Goal: Task Accomplishment & Management: Manage account settings

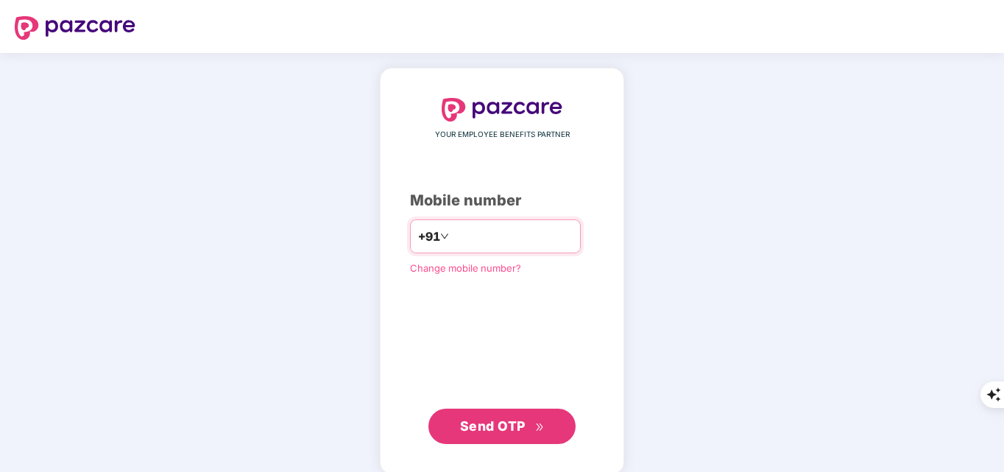
click at [504, 240] on input "number" at bounding box center [512, 237] width 121 height 24
type input "**********"
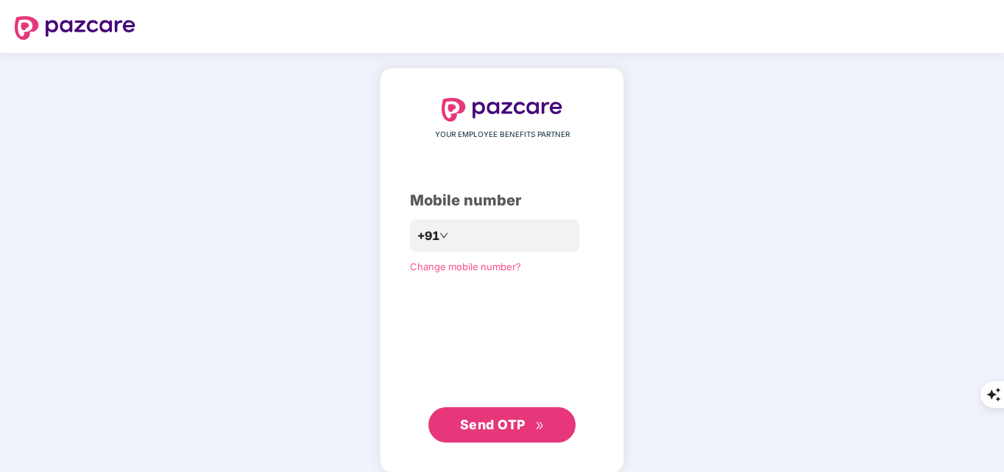
click at [510, 427] on span "Send OTP" at bounding box center [493, 424] width 66 height 15
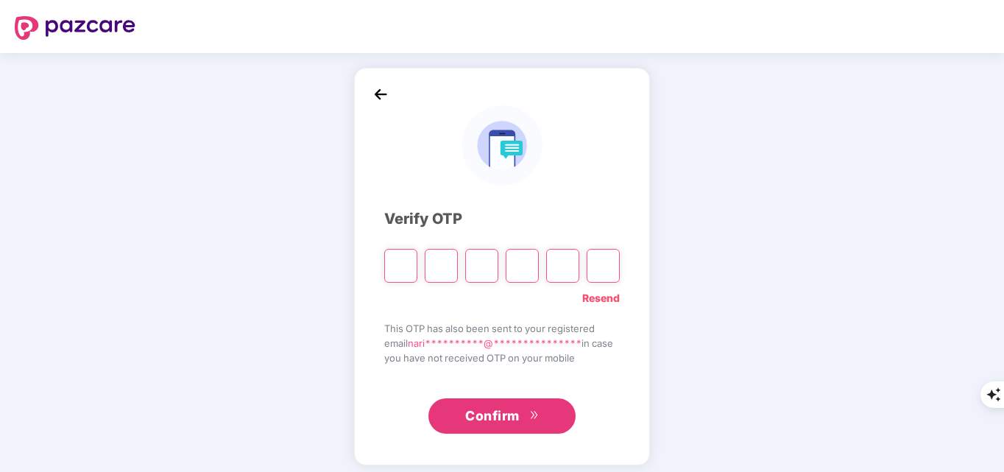
paste input "*"
type input "*"
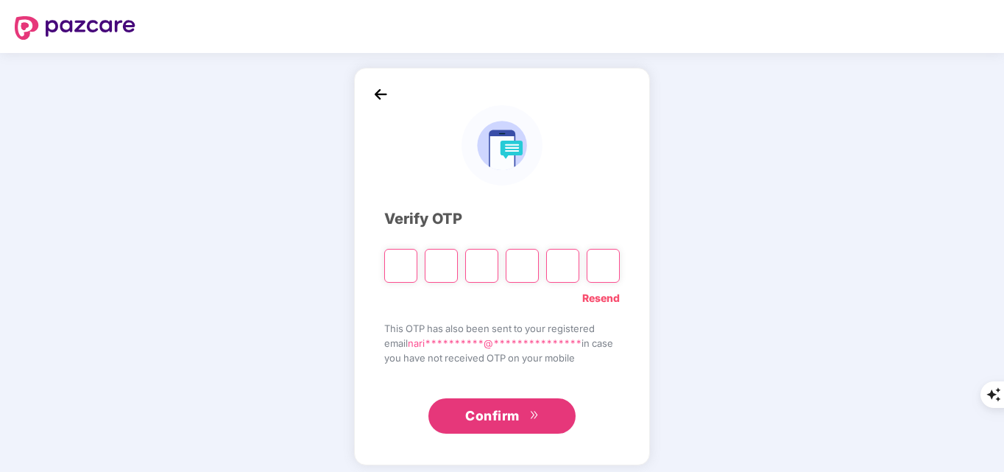
type input "*"
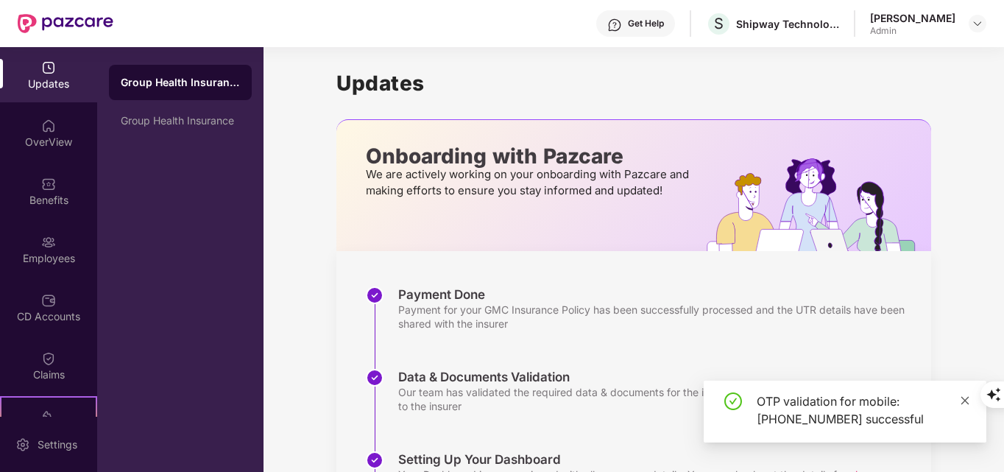
click at [967, 403] on icon "close" at bounding box center [965, 400] width 10 height 10
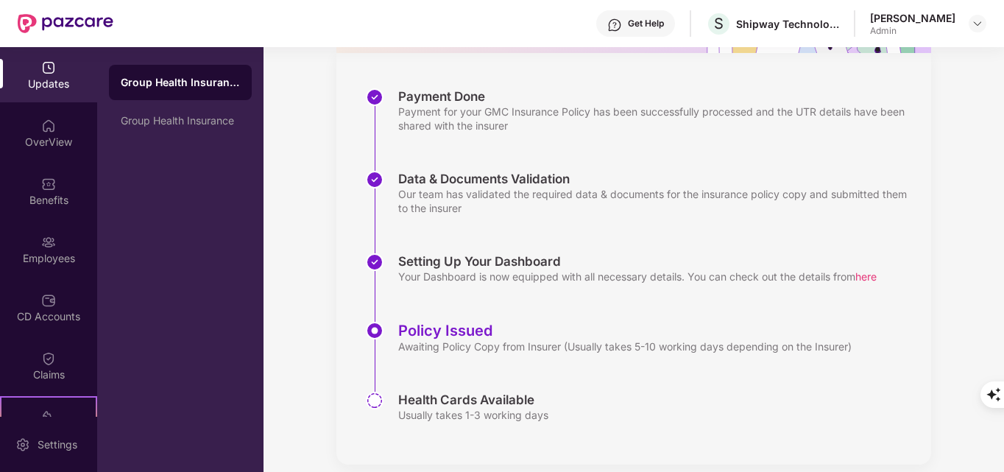
scroll to position [214, 0]
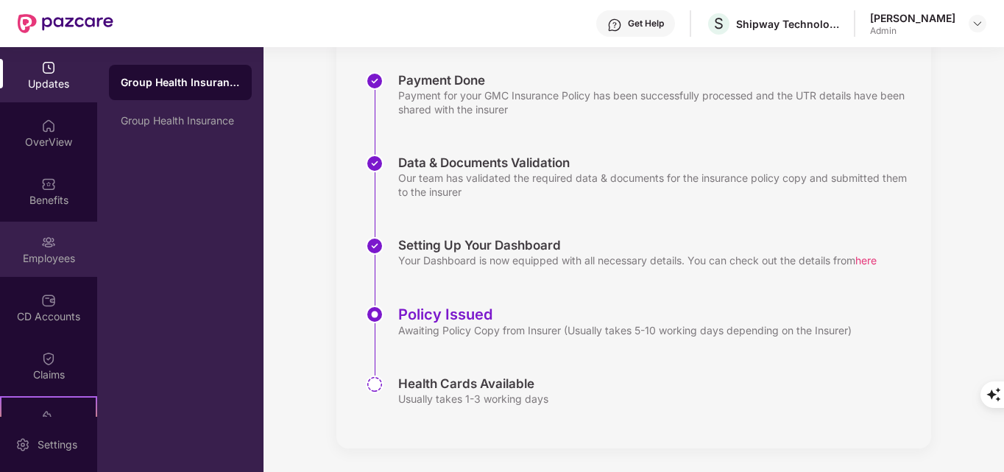
click at [41, 230] on div "Employees" at bounding box center [48, 249] width 97 height 55
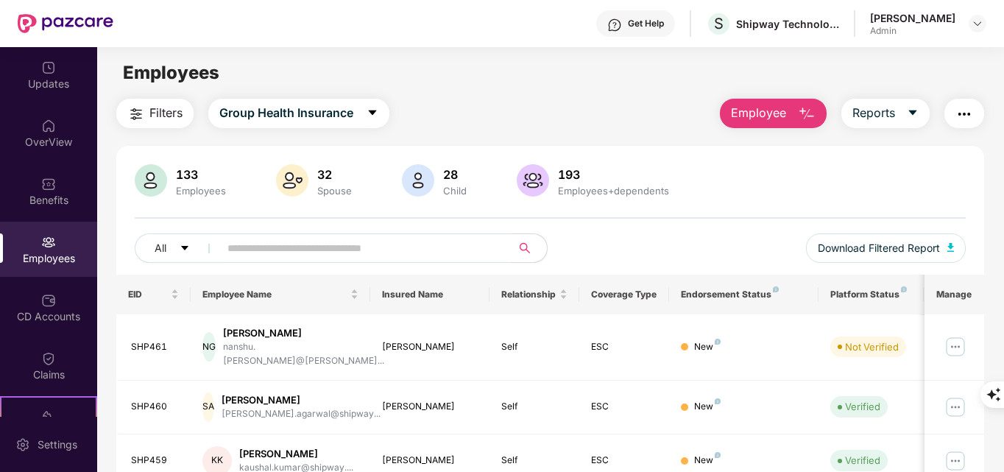
click at [418, 243] on input "text" at bounding box center [360, 248] width 264 height 22
paste input "**********"
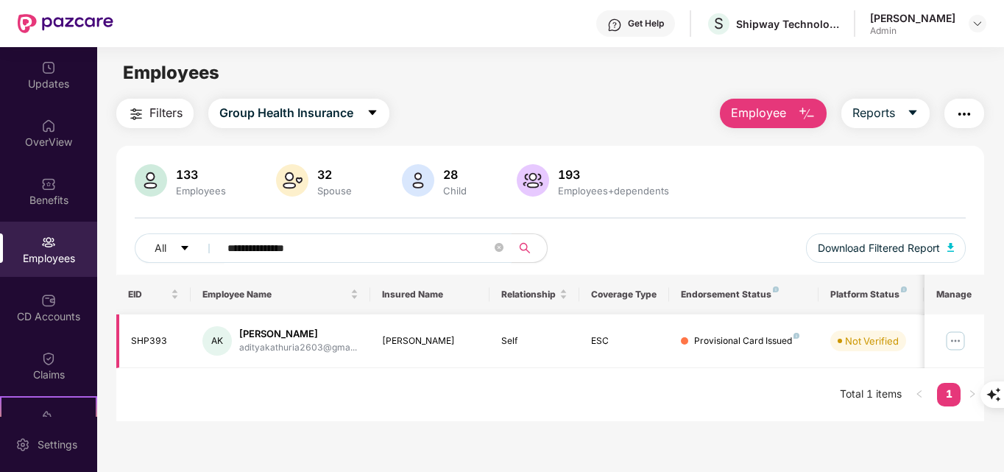
type input "**********"
click at [960, 334] on img at bounding box center [956, 341] width 24 height 24
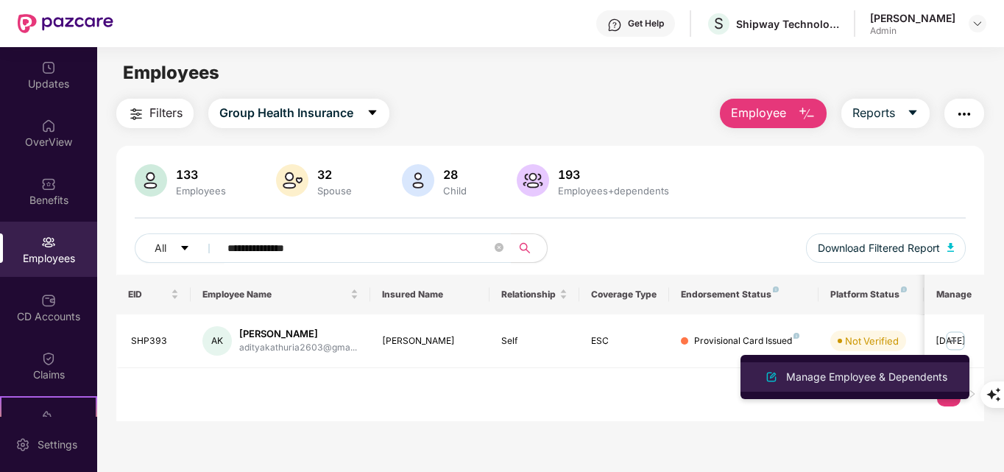
click at [873, 373] on div "Manage Employee & Dependents" at bounding box center [867, 377] width 167 height 16
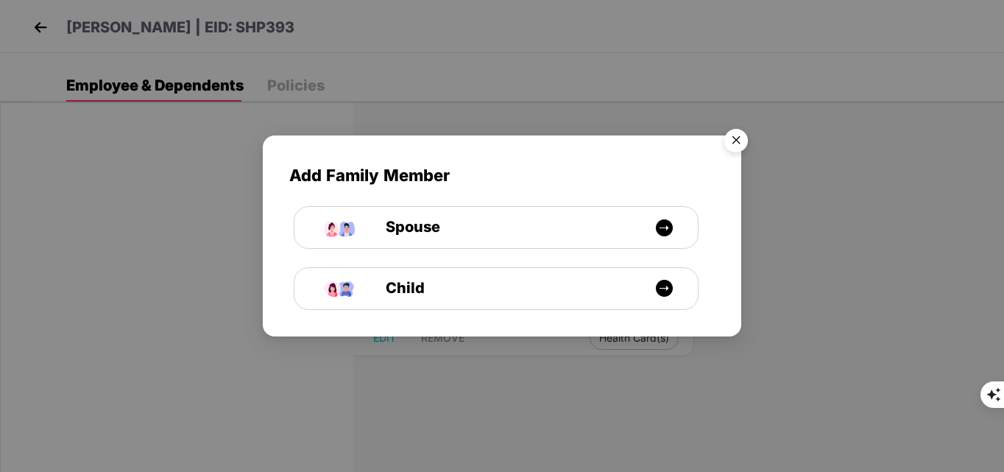
click at [733, 138] on img "Close" at bounding box center [736, 142] width 41 height 41
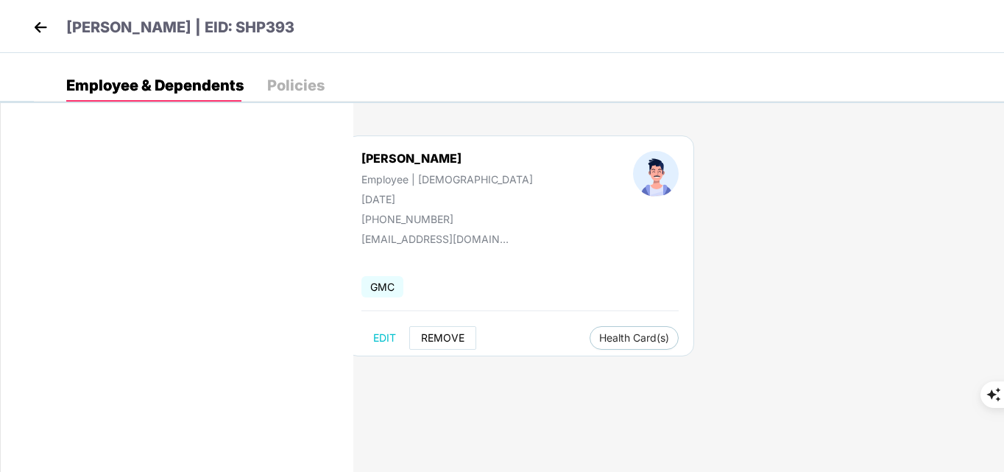
click at [440, 328] on button "REMOVE" at bounding box center [442, 338] width 67 height 24
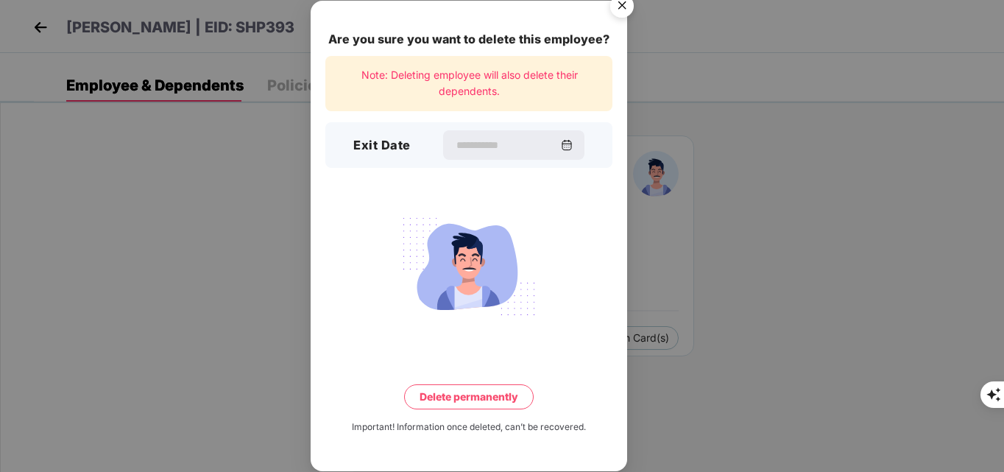
click at [443, 124] on div "Exit Date" at bounding box center [468, 145] width 287 height 46
click at [454, 143] on input at bounding box center [507, 145] width 106 height 15
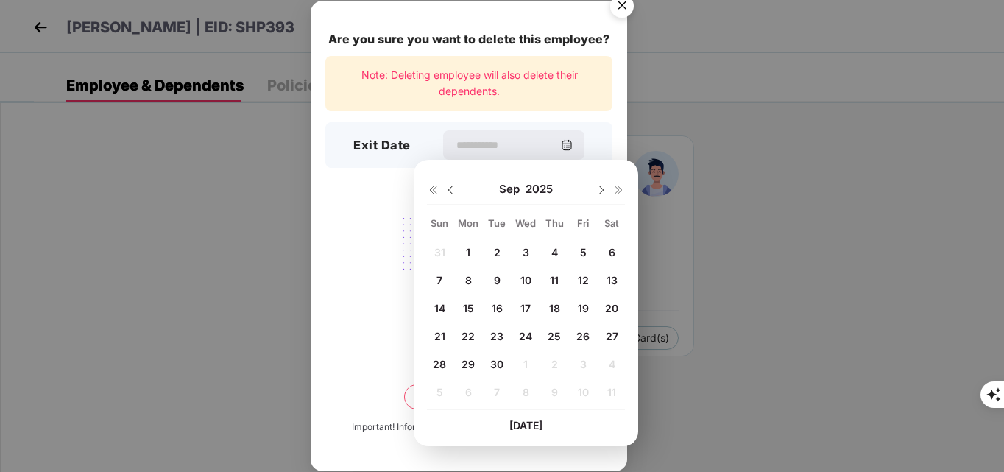
click at [494, 361] on span "30" at bounding box center [496, 364] width 13 height 13
type input "**********"
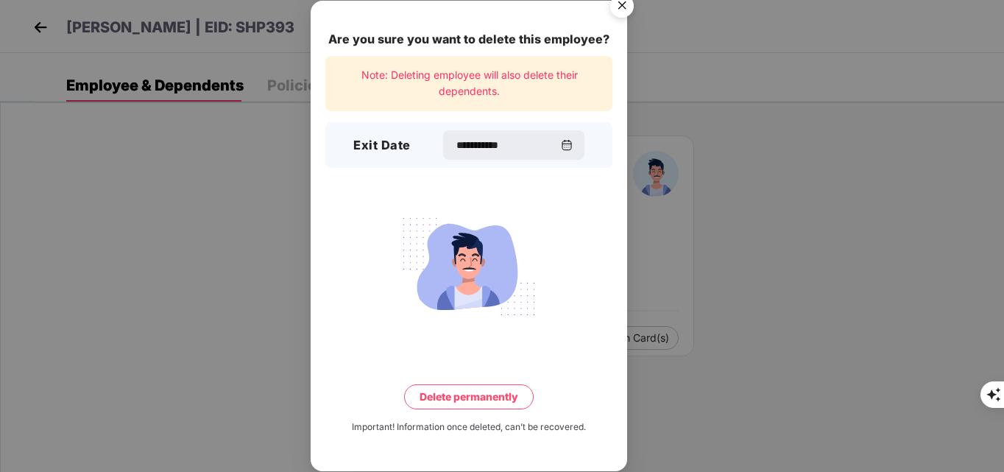
click at [487, 386] on button "Delete permanently" at bounding box center [469, 396] width 130 height 25
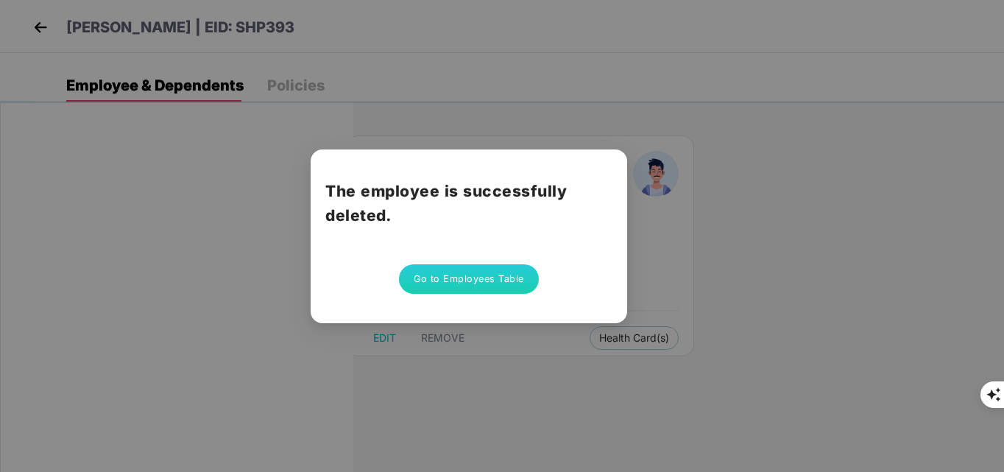
click at [470, 280] on button "Go to Employees Table" at bounding box center [469, 278] width 140 height 29
